Goal: Task Accomplishment & Management: Use online tool/utility

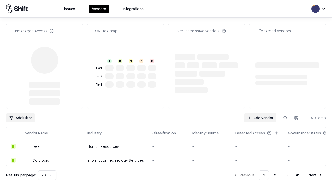
click at [260, 113] on link "Add Vendor" at bounding box center [260, 117] width 32 height 9
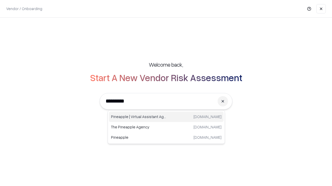
click at [166, 117] on div "Pineapple | Virtual Assistant Agency [DOMAIN_NAME]" at bounding box center [166, 117] width 114 height 10
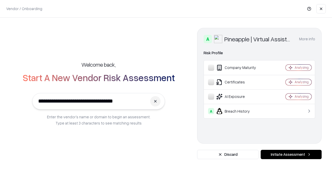
type input "**********"
click at [291, 155] on button "Initiate Assessment" at bounding box center [290, 154] width 61 height 9
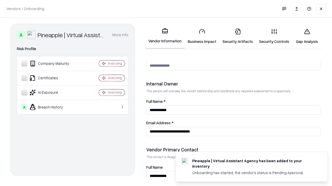
scroll to position [268, 0]
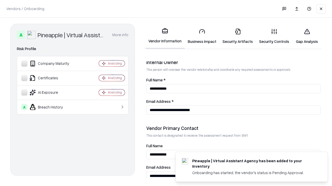
click at [237, 36] on link "Security Artifacts" at bounding box center [237, 36] width 37 height 24
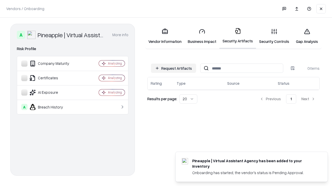
click at [173, 68] on button "Request Artifacts" at bounding box center [173, 68] width 45 height 9
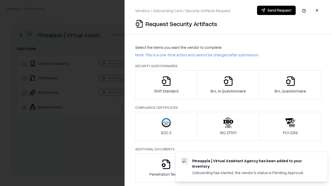
click at [290, 85] on icon "button" at bounding box center [290, 81] width 10 height 10
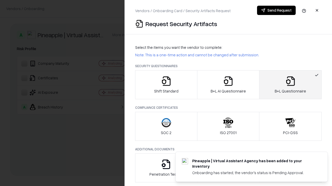
click at [228, 85] on icon "button" at bounding box center [228, 81] width 10 height 10
click at [276, 10] on button "Send Request" at bounding box center [276, 10] width 39 height 9
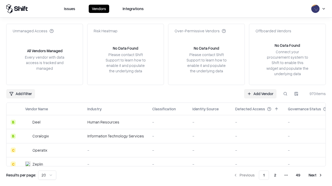
click at [285, 94] on button at bounding box center [284, 93] width 9 height 9
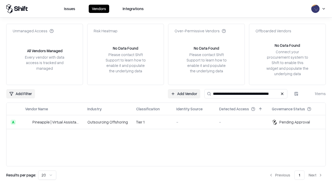
type input "**********"
click at [169, 122] on td "Tier 1" at bounding box center [152, 123] width 40 height 14
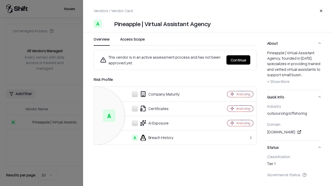
click at [238, 60] on button "Continue" at bounding box center [238, 59] width 24 height 9
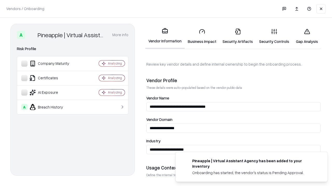
click at [237, 36] on link "Security Artifacts" at bounding box center [237, 36] width 37 height 24
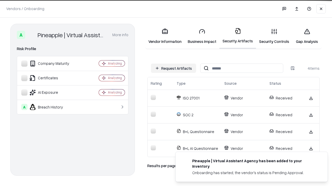
click at [306, 36] on link "Gap Analysis" at bounding box center [306, 36] width 29 height 24
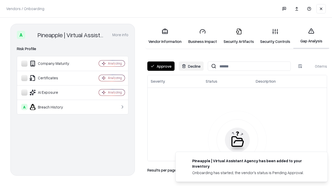
click at [161, 66] on button "Approve" at bounding box center [160, 66] width 27 height 9
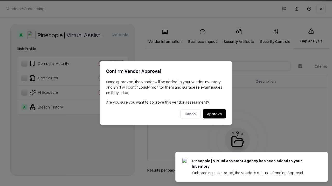
click at [214, 114] on button "Approve" at bounding box center [214, 114] width 23 height 9
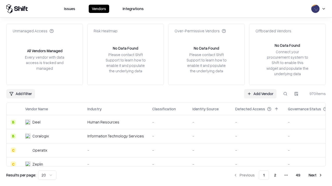
type input "**********"
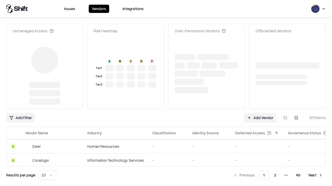
click at [260, 113] on link "Add Vendor" at bounding box center [260, 117] width 32 height 9
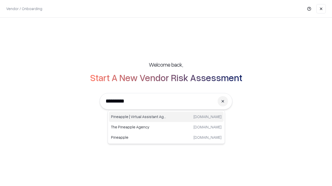
click at [166, 117] on div "Pineapple | Virtual Assistant Agency [DOMAIN_NAME]" at bounding box center [166, 117] width 114 height 10
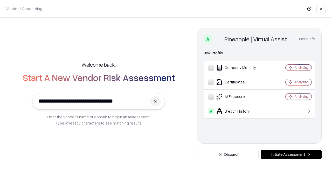
type input "**********"
click at [291, 155] on button "Initiate Assessment" at bounding box center [290, 154] width 61 height 9
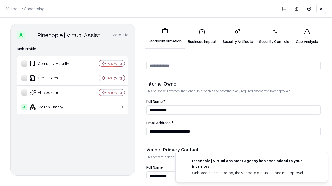
scroll to position [268, 0]
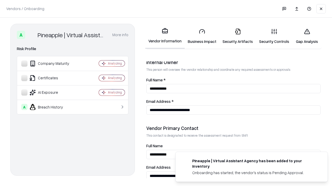
click at [306, 36] on link "Gap Analysis" at bounding box center [306, 36] width 29 height 24
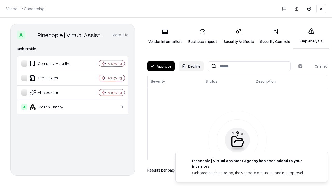
click at [161, 66] on button "Approve" at bounding box center [160, 66] width 27 height 9
